Goal: Use online tool/utility

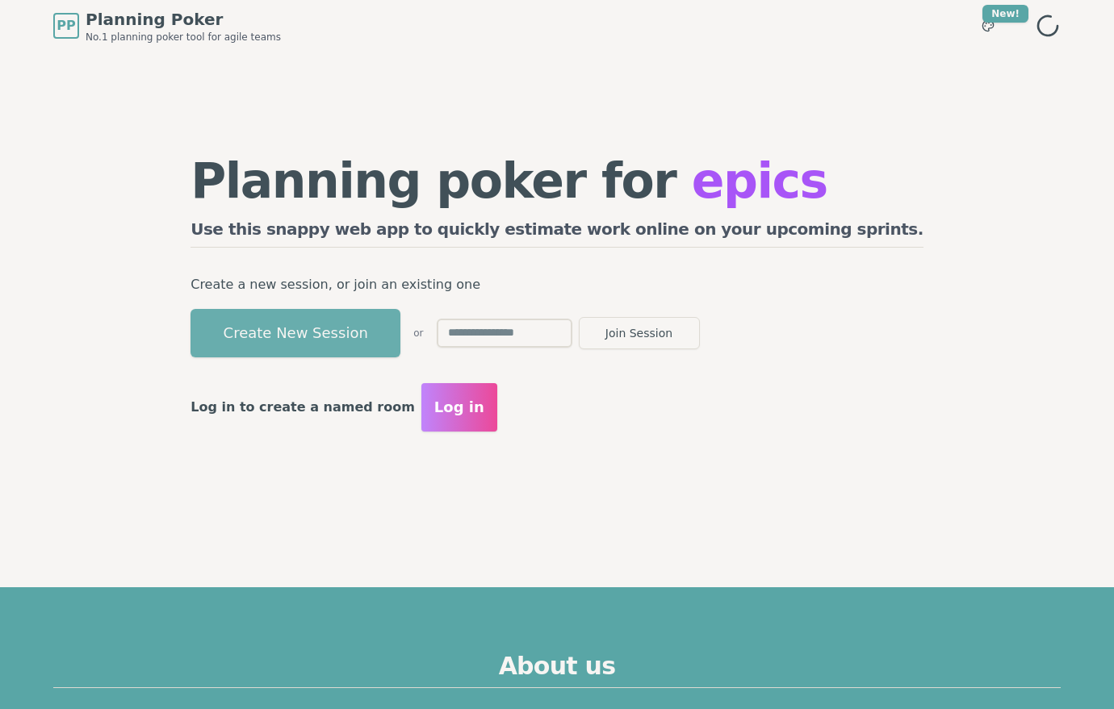
click at [390, 341] on button "Create New Session" at bounding box center [295, 333] width 210 height 48
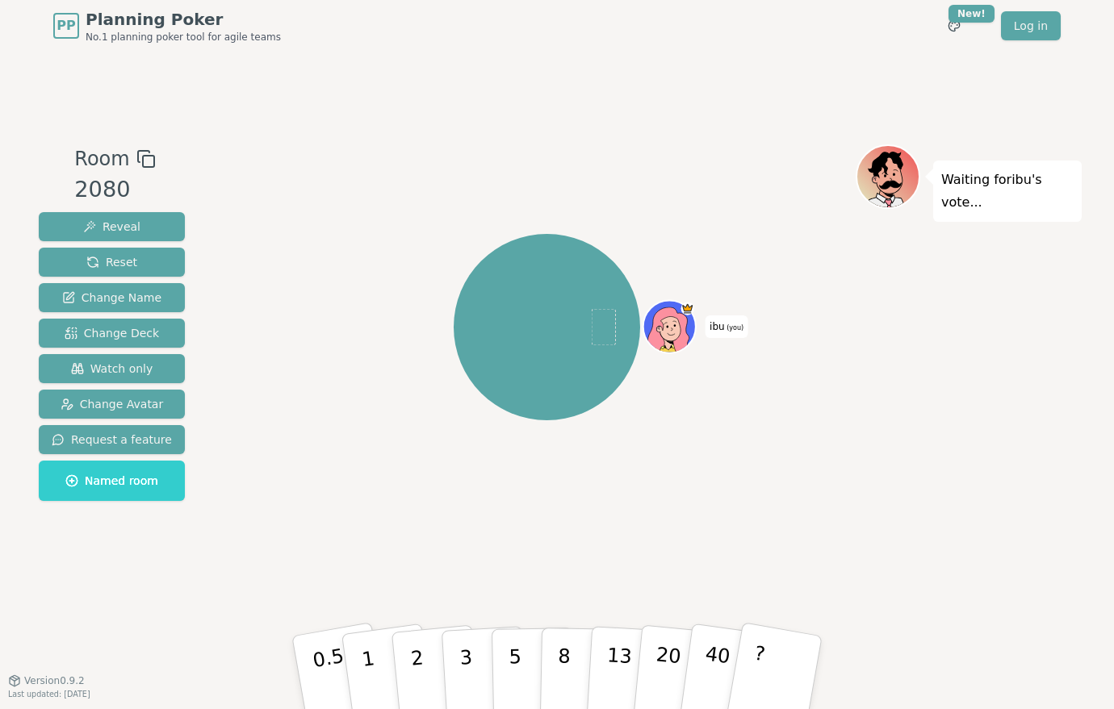
click at [685, 315] on icon at bounding box center [686, 309] width 11 height 13
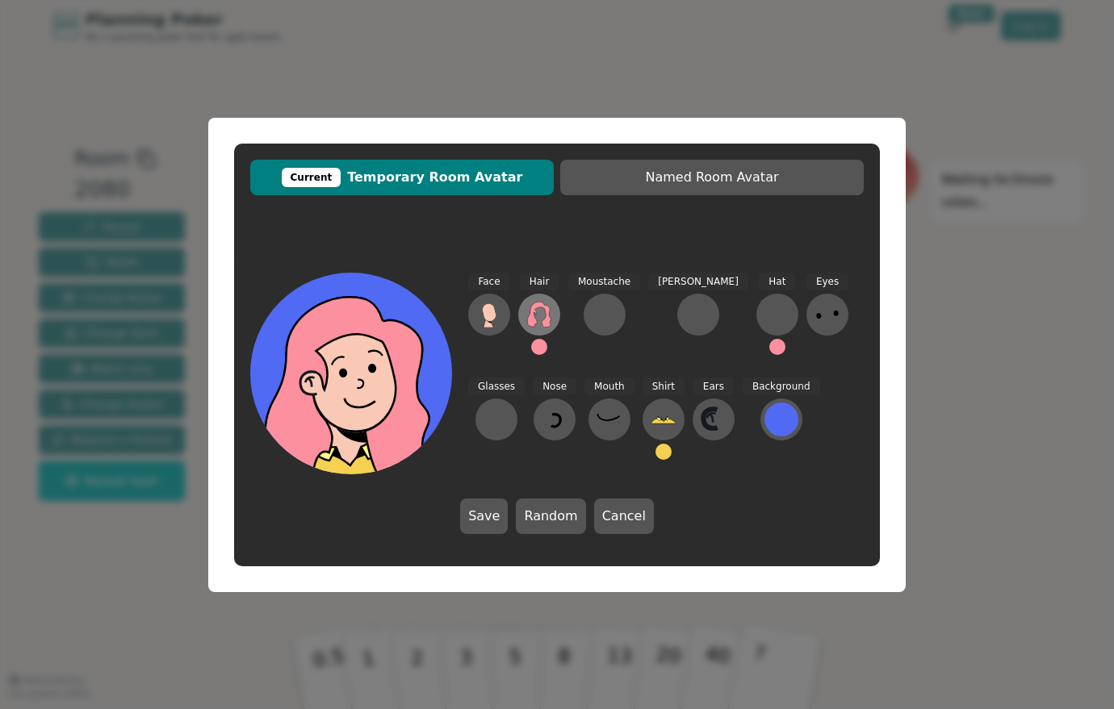
click at [534, 320] on icon at bounding box center [538, 315] width 23 height 26
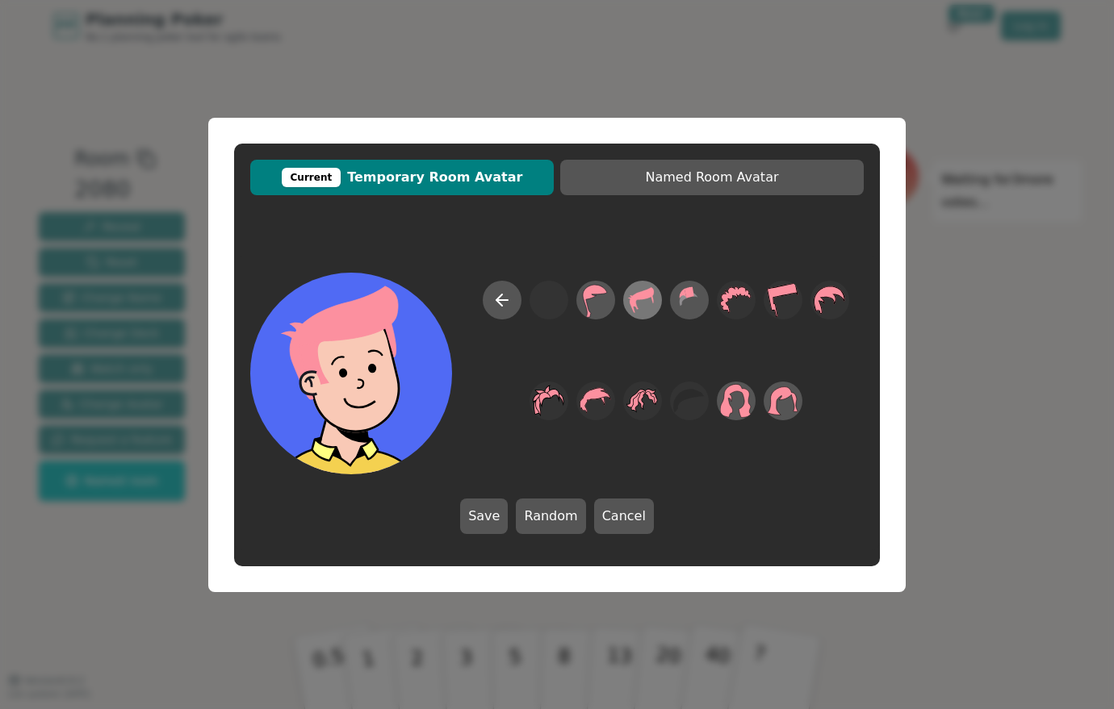
click at [638, 303] on icon at bounding box center [641, 300] width 31 height 36
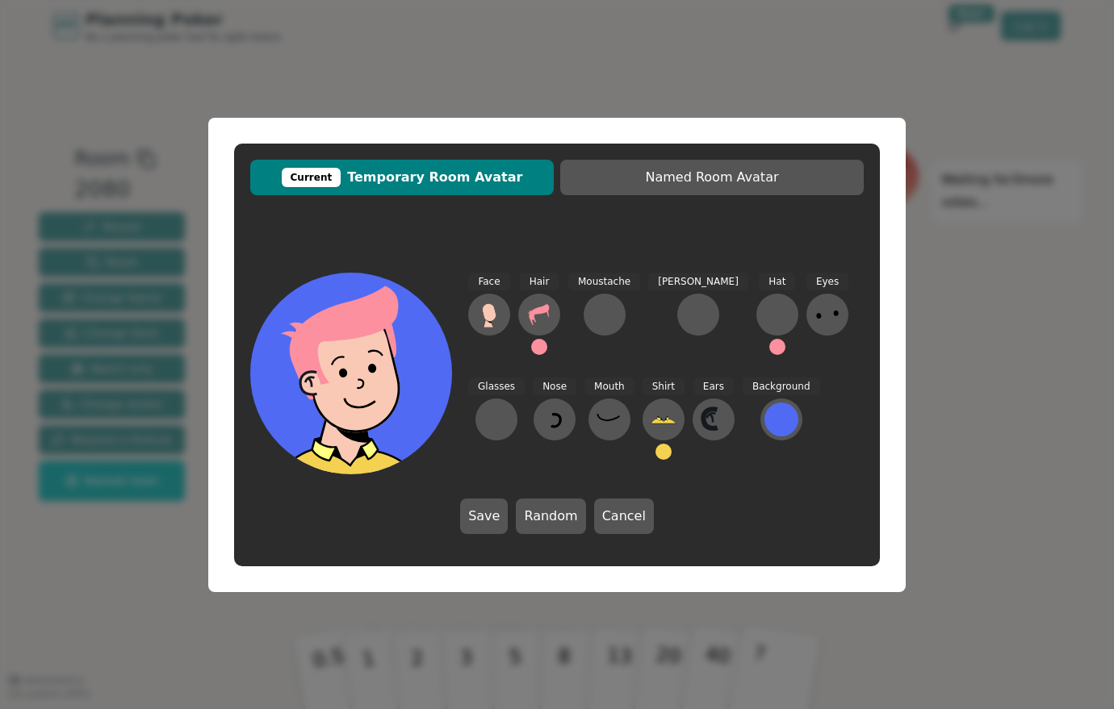
click at [535, 347] on button at bounding box center [539, 347] width 16 height 16
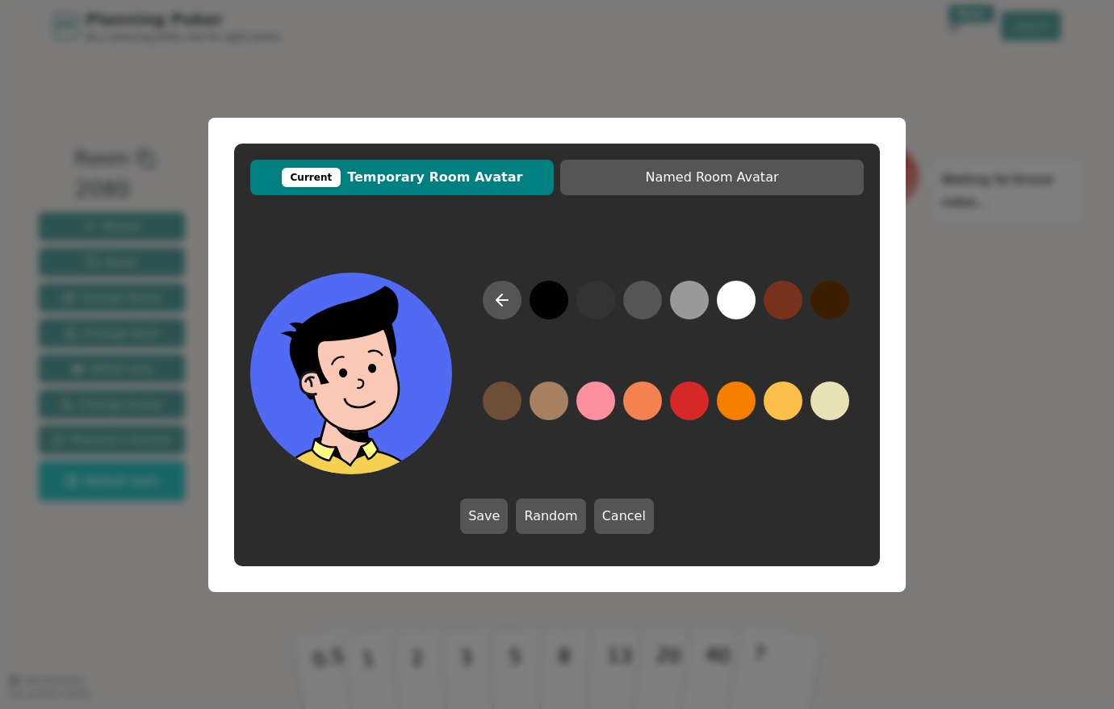
click at [551, 307] on button at bounding box center [548, 300] width 39 height 39
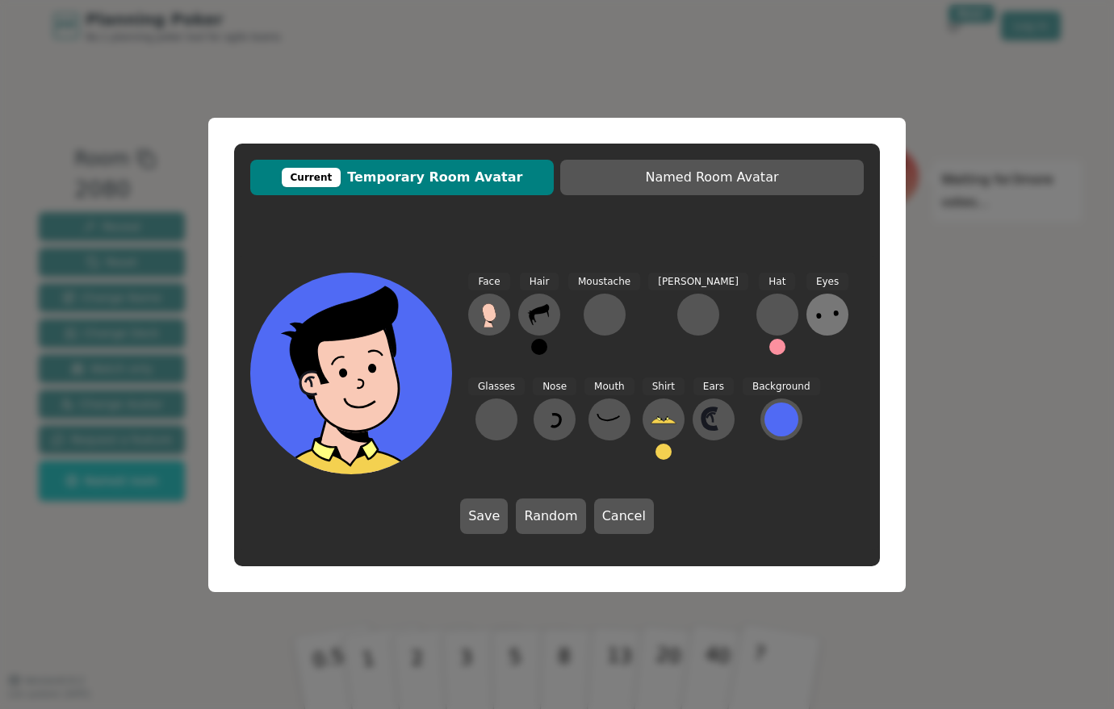
click at [814, 315] on icon at bounding box center [827, 315] width 26 height 26
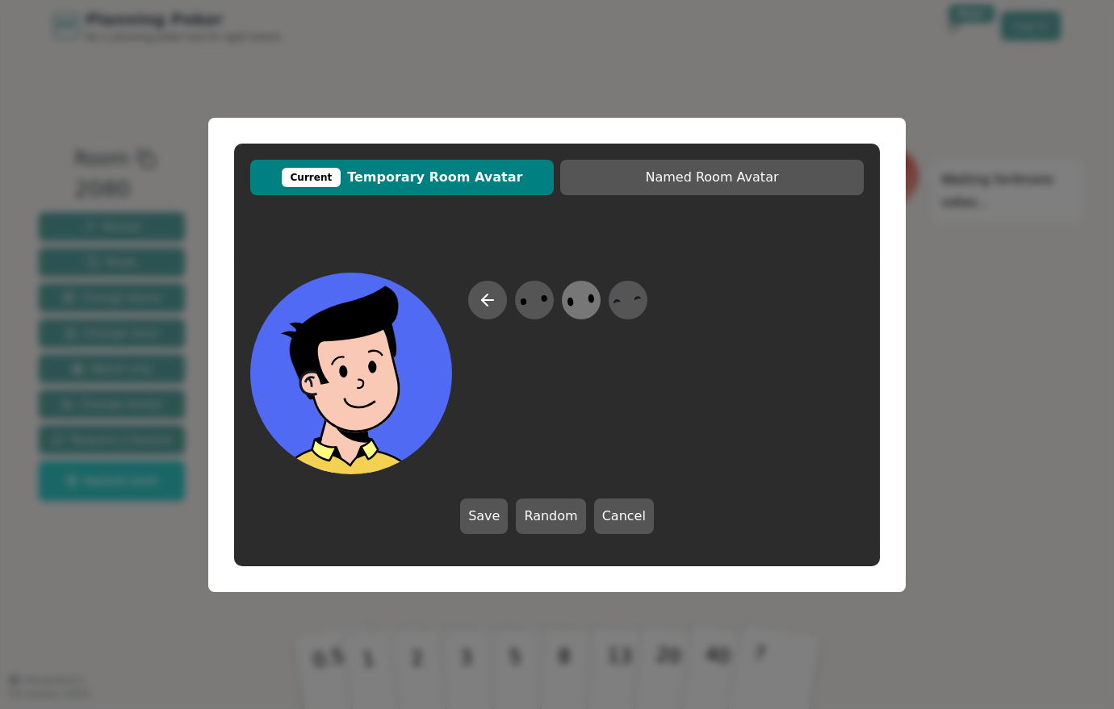
click at [567, 306] on icon at bounding box center [580, 300] width 31 height 36
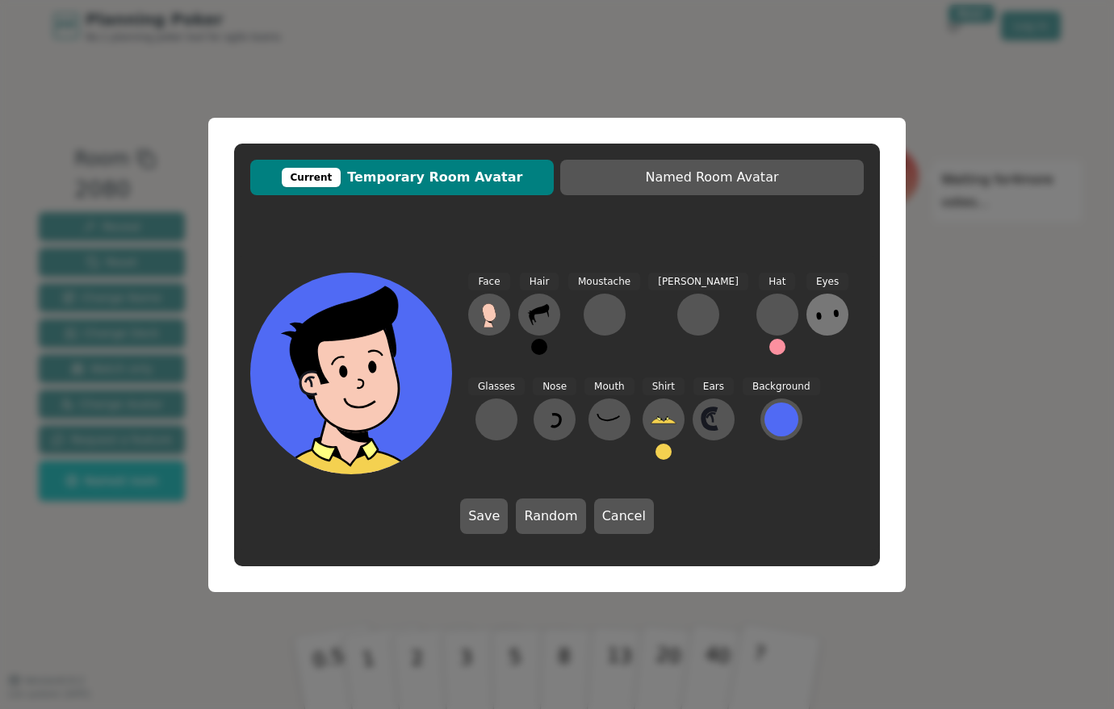
click at [814, 319] on icon at bounding box center [827, 315] width 26 height 26
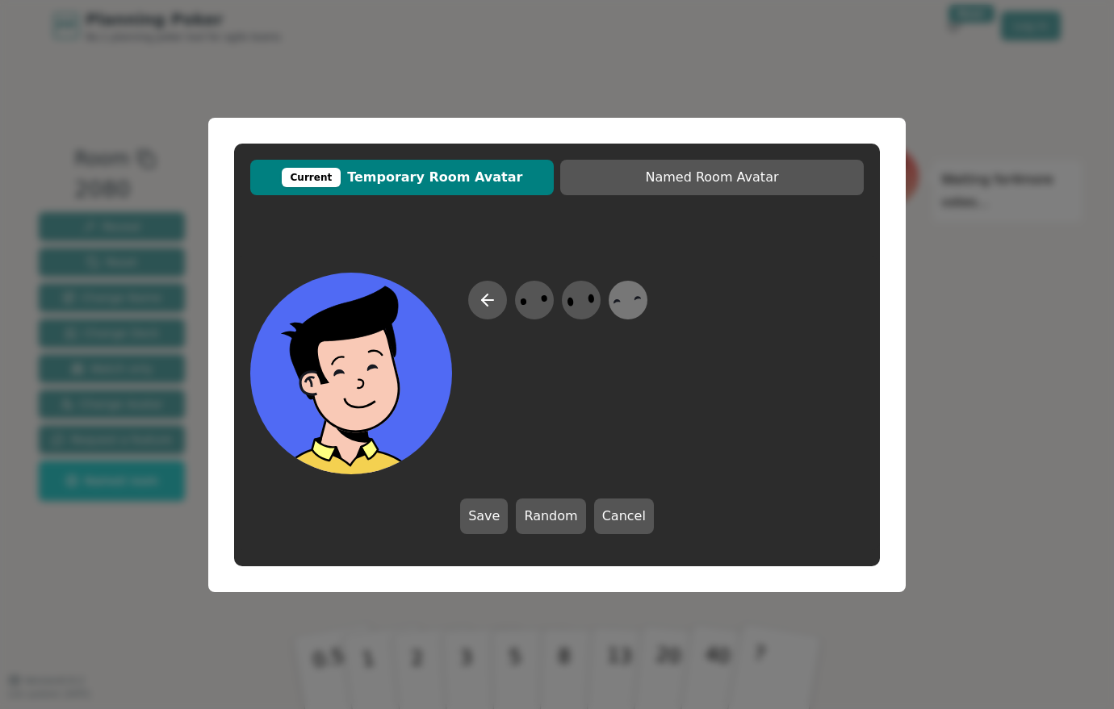
click at [625, 313] on icon at bounding box center [627, 300] width 31 height 36
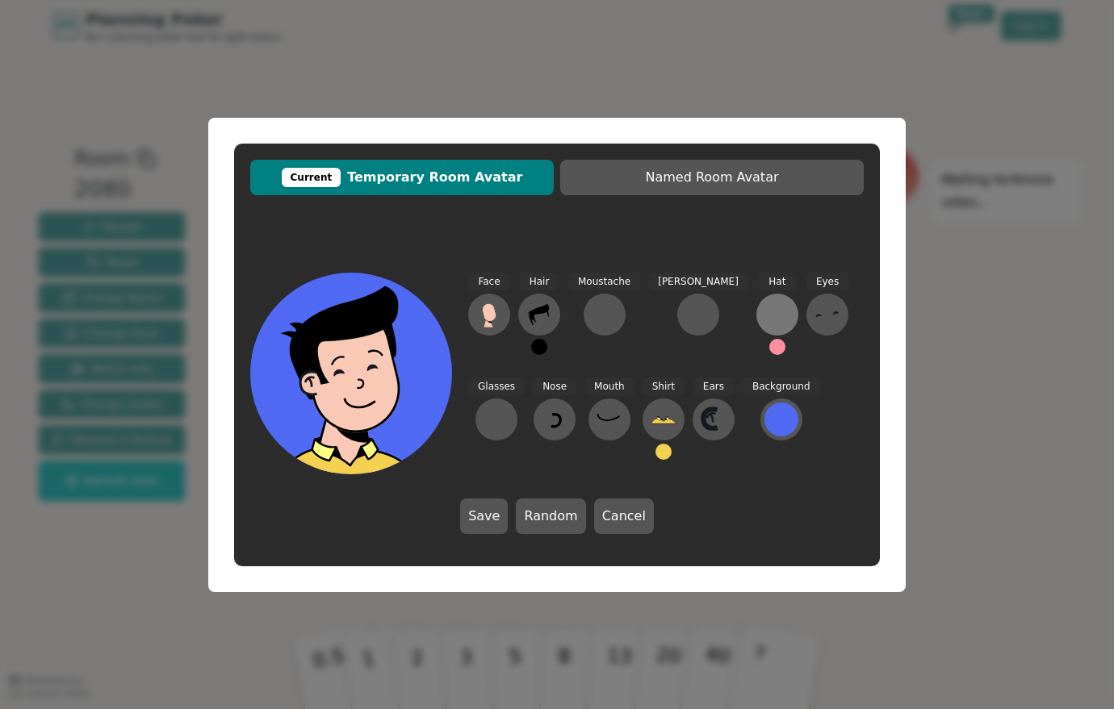
click at [764, 321] on div at bounding box center [777, 315] width 26 height 26
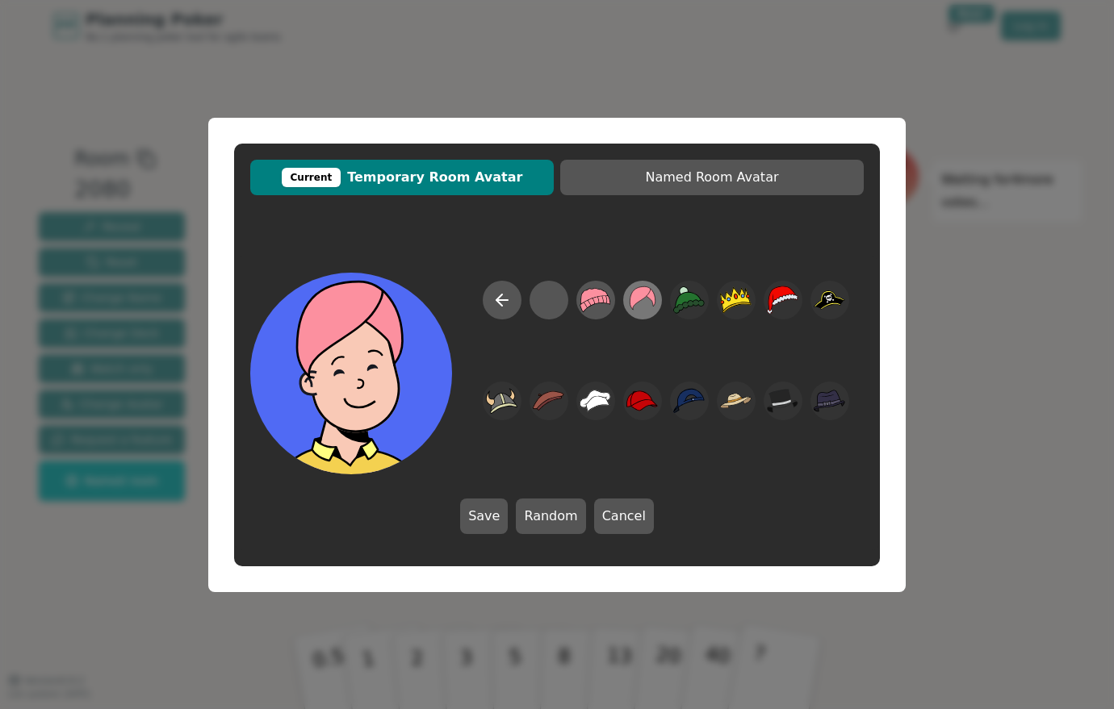
click at [644, 296] on icon at bounding box center [643, 297] width 26 height 23
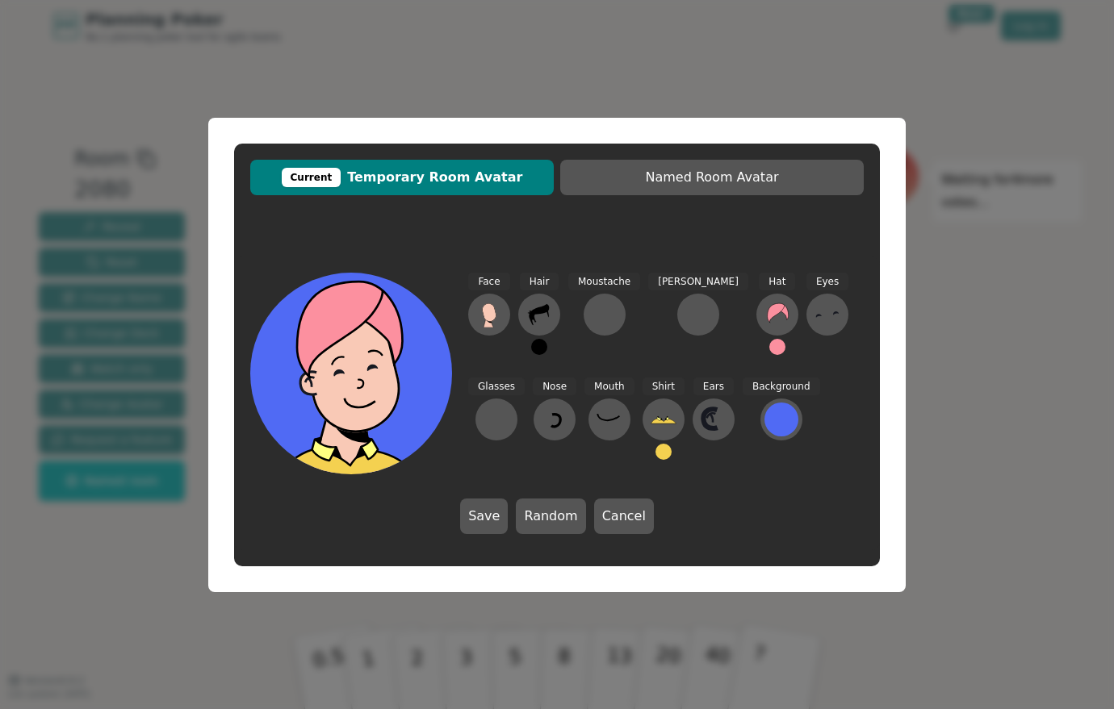
click at [671, 41] on div "Current Temporary Room Avatar Named Room Avatar Face Hair Moustache [PERSON_NAM…" at bounding box center [557, 354] width 1114 height 709
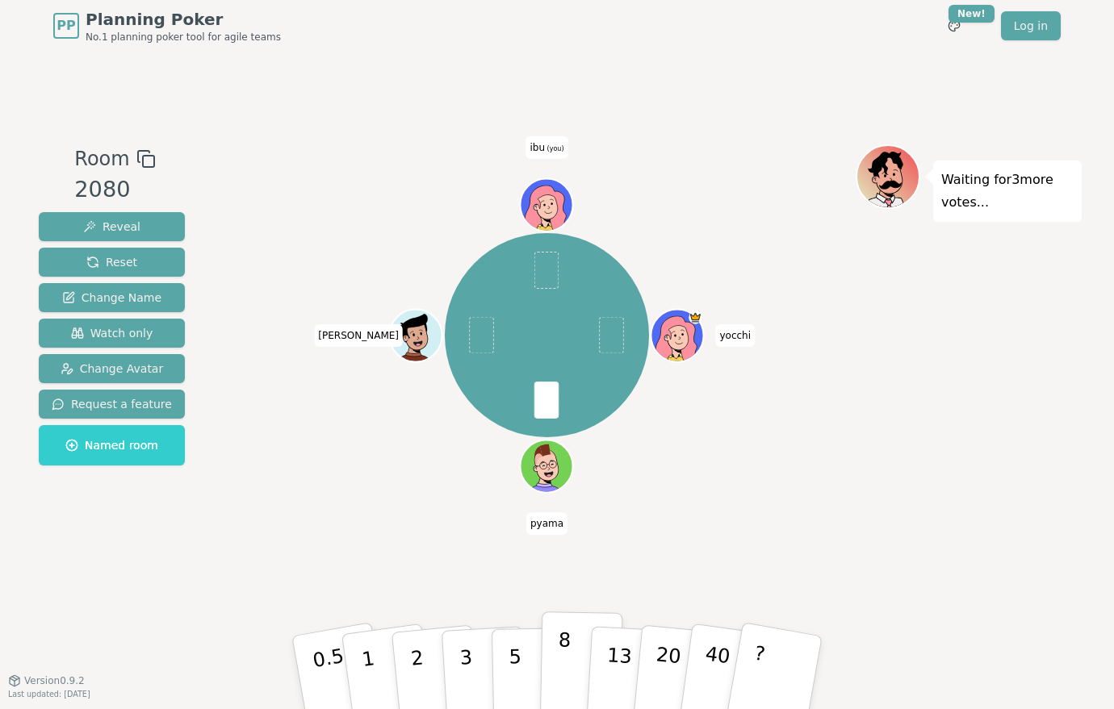
click at [562, 636] on p "8" at bounding box center [564, 672] width 14 height 87
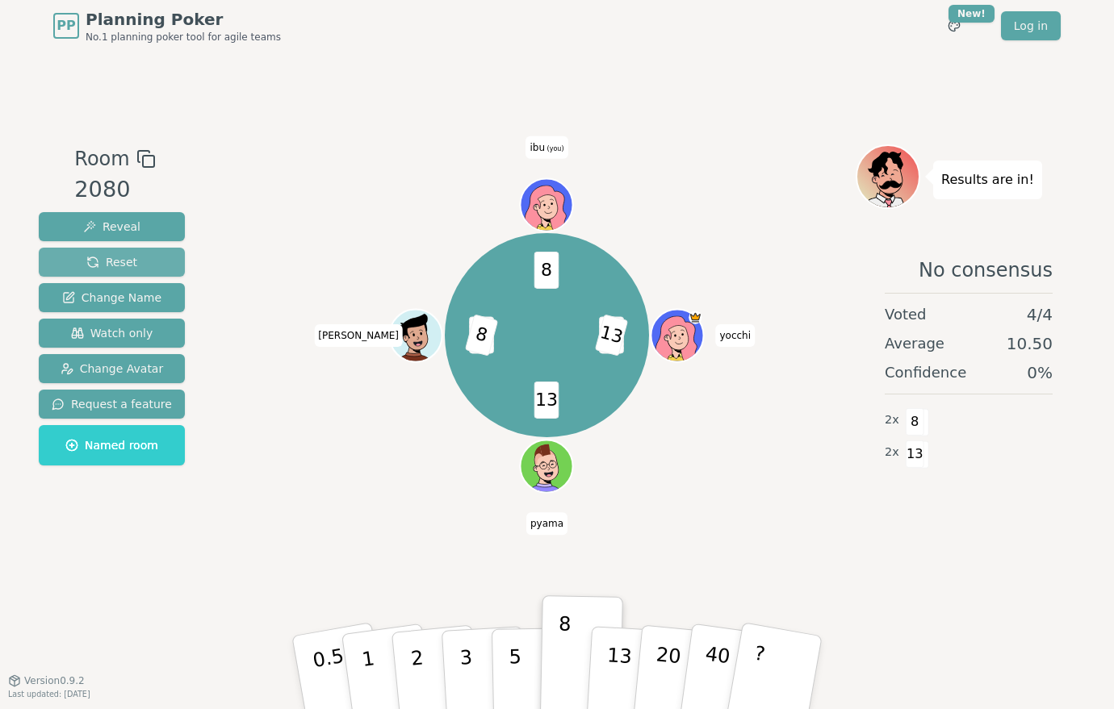
click at [128, 264] on span "Reset" at bounding box center [111, 262] width 51 height 16
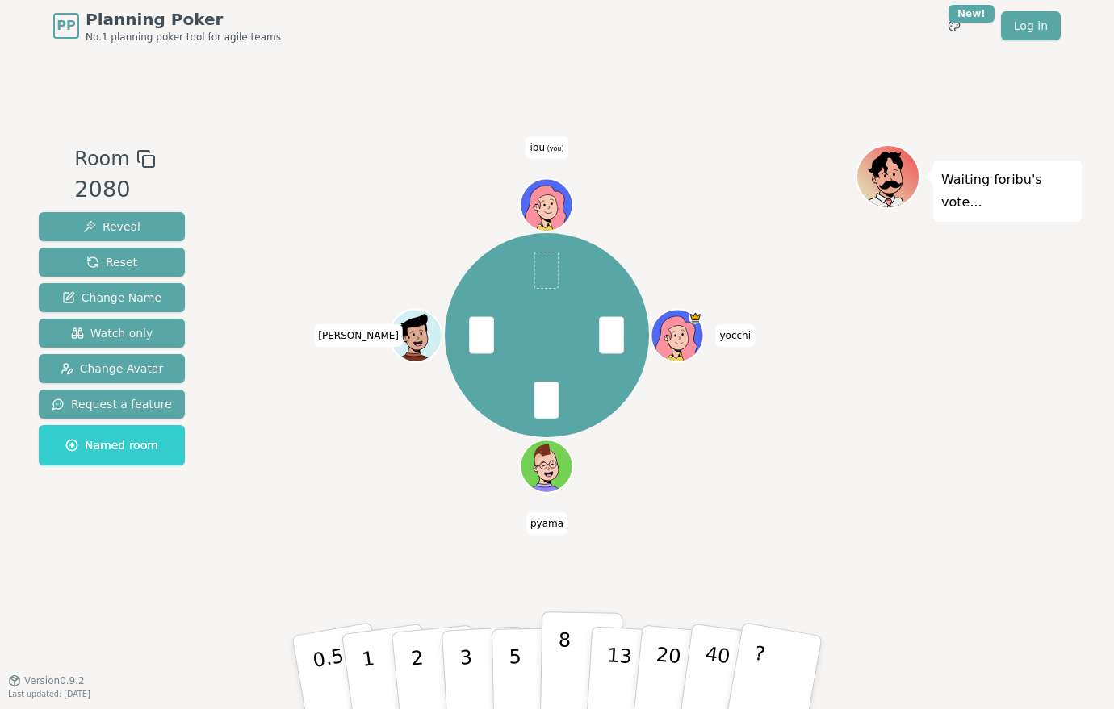
click at [570, 659] on button "8" at bounding box center [581, 673] width 83 height 123
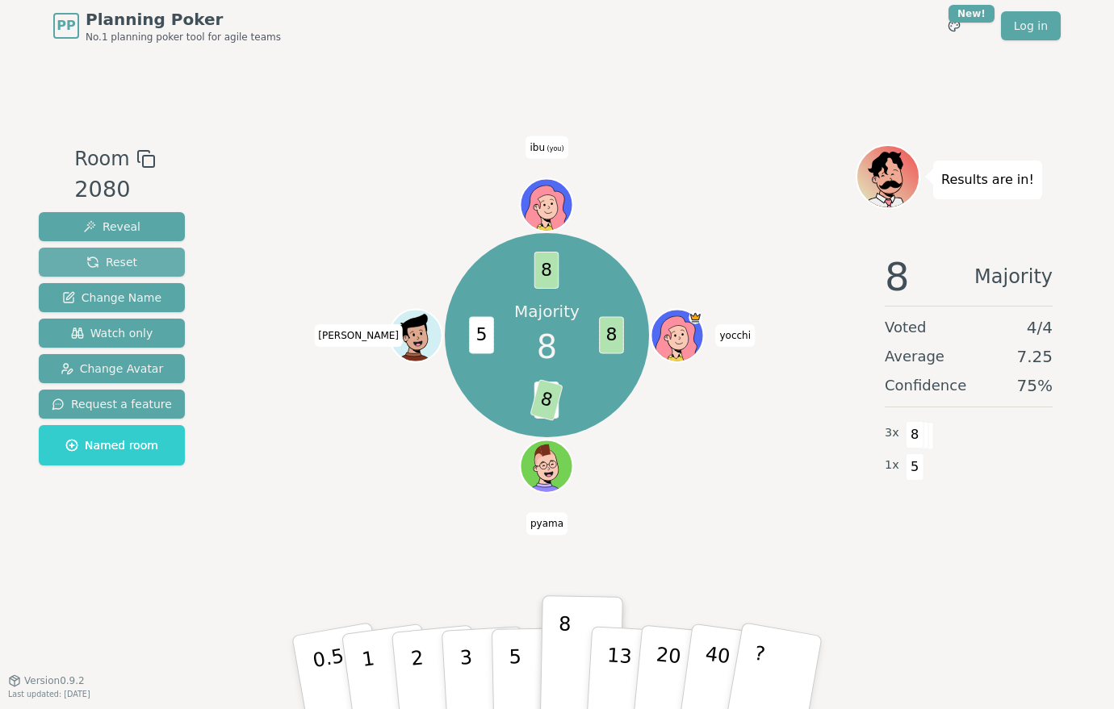
click at [159, 261] on button "Reset" at bounding box center [112, 262] width 146 height 29
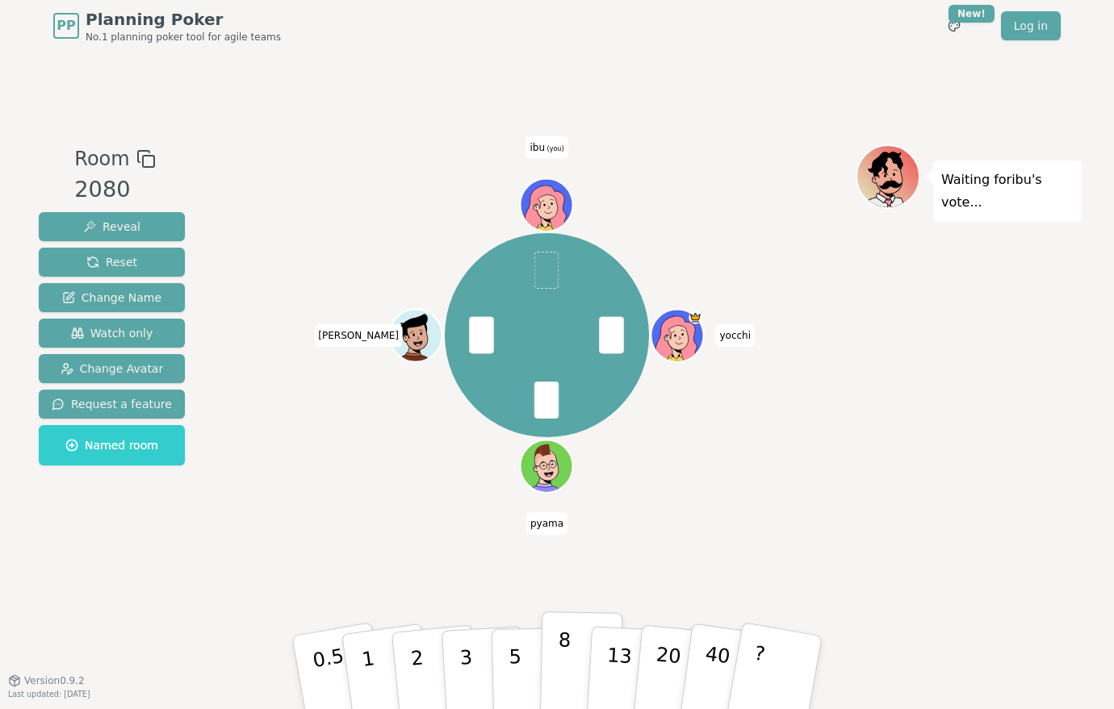
click at [571, 645] on button "8" at bounding box center [581, 673] width 83 height 123
